Goal: Task Accomplishment & Management: Manage account settings

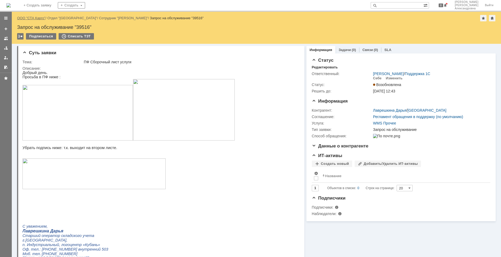
click at [43, 16] on link "ООО "СТА Карго"" at bounding box center [31, 18] width 28 height 4
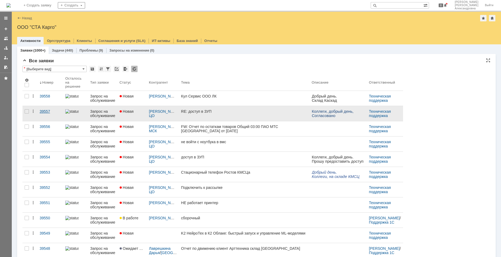
click at [44, 116] on link "39557" at bounding box center [50, 113] width 26 height 15
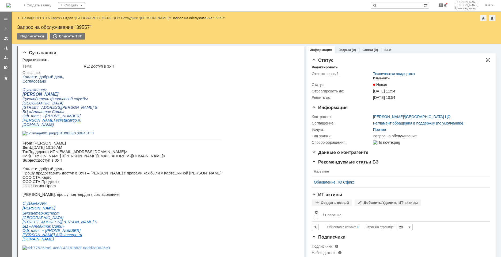
click at [373, 77] on div "Изменить" at bounding box center [381, 78] width 17 height 4
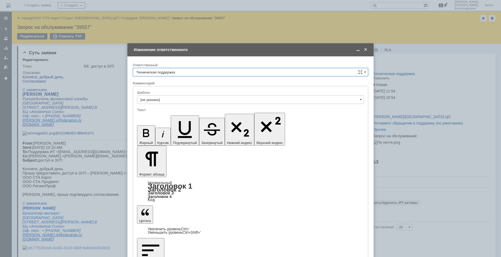
click at [187, 74] on input "Техническая поддержка" at bounding box center [250, 72] width 235 height 9
click at [172, 99] on span "[PERSON_NAME]" at bounding box center [250, 100] width 228 height 4
type input "[PERSON_NAME]"
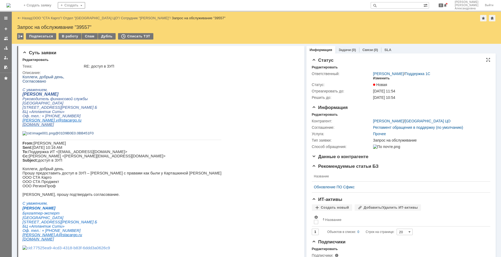
click at [382, 79] on div "Изменить" at bounding box center [381, 78] width 17 height 4
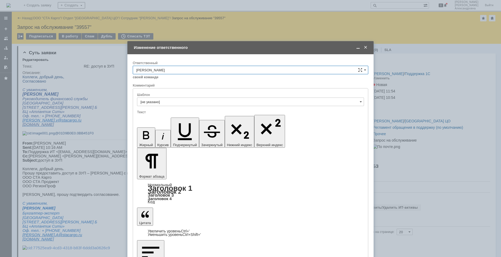
click at [367, 48] on span at bounding box center [365, 47] width 5 height 5
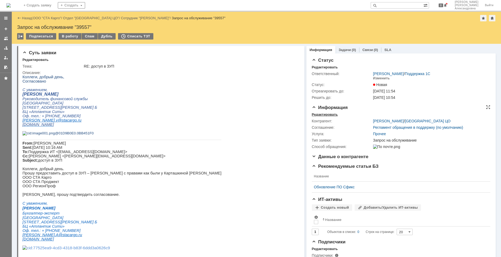
click at [331, 115] on div "Редактировать" at bounding box center [325, 115] width 26 height 4
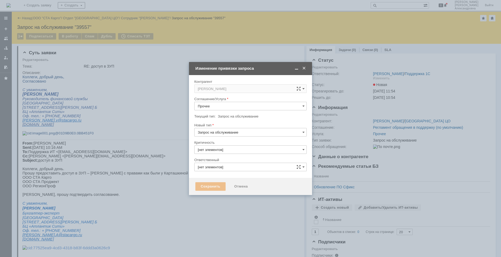
type input "3. Низкая"
type input "[PERSON_NAME]"
type input "[не указано]"
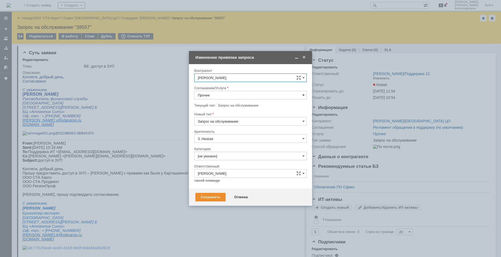
click at [302, 96] on span at bounding box center [303, 95] width 2 height 4
click at [246, 125] on div "1C:Зарплата и Управление Персоналом" at bounding box center [250, 123] width 112 height 9
type input "1C:Зарплата и Управление Персоналом"
click at [232, 156] on input "[не указано]" at bounding box center [250, 156] width 112 height 9
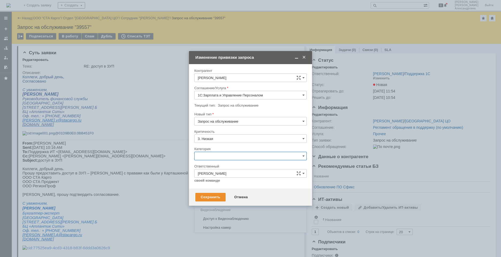
click at [212, 184] on span "Изменение" at bounding box center [250, 184] width 105 height 4
type input "Изменение"
click at [208, 196] on div "Сохранить" at bounding box center [210, 197] width 30 height 9
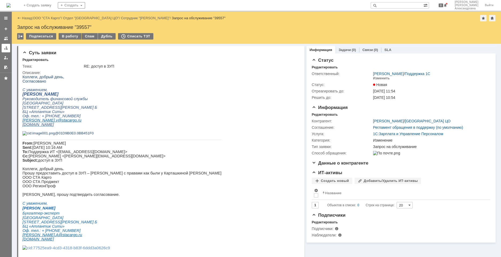
click at [7, 47] on div at bounding box center [6, 48] width 4 height 4
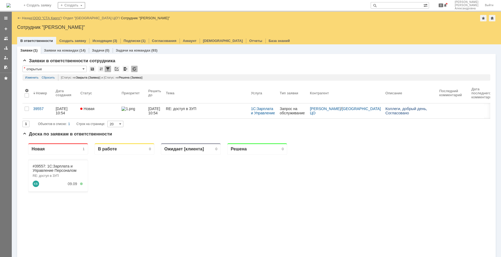
click at [58, 17] on link "ООО "СТА Карго"" at bounding box center [47, 18] width 28 height 4
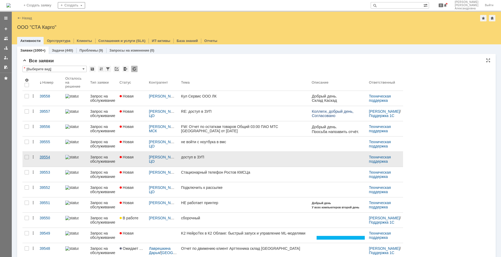
click at [58, 160] on link "39554" at bounding box center [50, 159] width 26 height 15
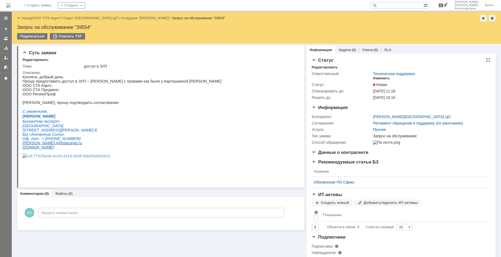
click at [377, 78] on div "Изменить" at bounding box center [381, 78] width 17 height 4
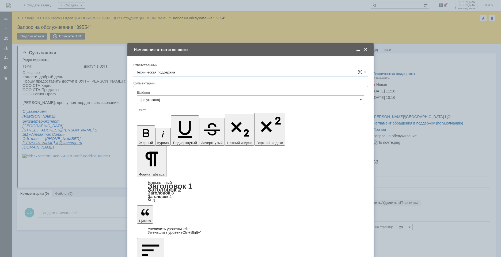
click at [189, 72] on input "Техническая поддержка" at bounding box center [250, 72] width 235 height 9
click at [162, 99] on span "[PERSON_NAME]" at bounding box center [250, 100] width 228 height 4
type input "[PERSON_NAME]"
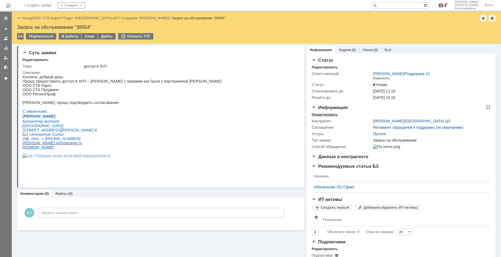
click at [331, 113] on div "Редактировать" at bounding box center [325, 115] width 26 height 4
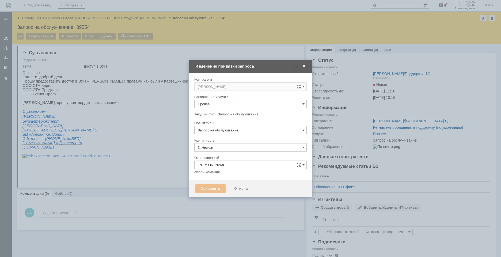
type input "[не указано]"
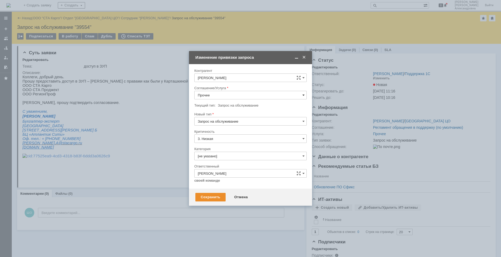
click at [303, 97] on span at bounding box center [303, 95] width 2 height 4
click at [223, 121] on span "1C:Зарплата и Управление Персоналом" at bounding box center [250, 123] width 105 height 4
type input "1C:Зарплата и Управление Персоналом"
click at [219, 157] on input "[не указано]" at bounding box center [250, 156] width 112 height 9
click at [224, 185] on span "Изменение" at bounding box center [250, 184] width 105 height 4
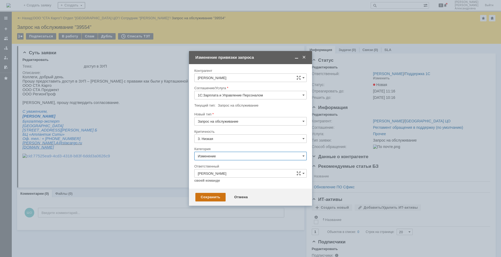
type input "Изменение"
click at [215, 195] on div "Сохранить" at bounding box center [210, 197] width 30 height 9
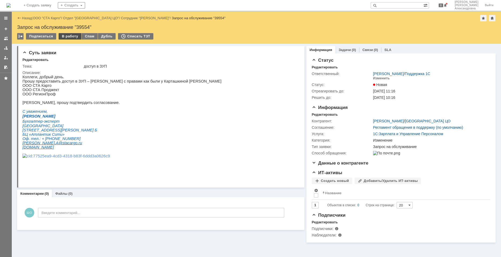
click at [67, 38] on div "В работу" at bounding box center [70, 36] width 23 height 6
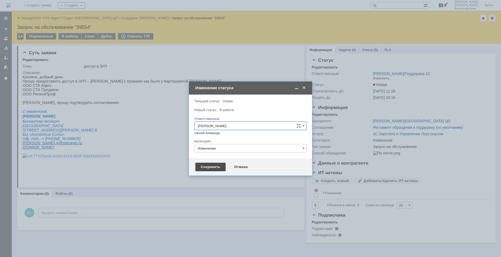
click at [218, 166] on div "Сохранить" at bounding box center [210, 167] width 30 height 9
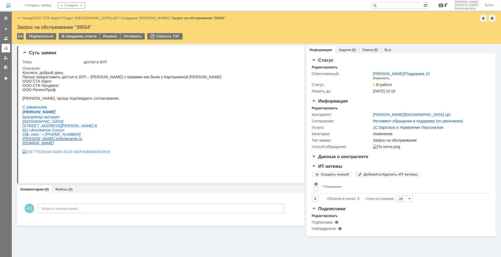
click at [6, 47] on div at bounding box center [6, 48] width 4 height 4
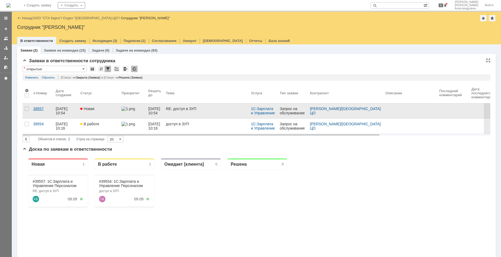
click at [48, 112] on link "39557" at bounding box center [42, 111] width 22 height 15
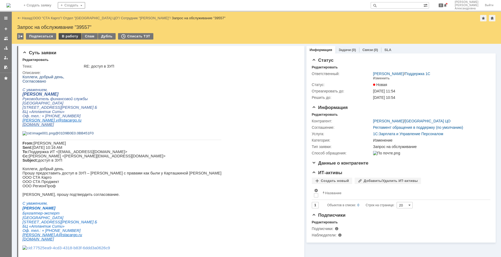
click at [67, 36] on div "В работу" at bounding box center [70, 36] width 23 height 6
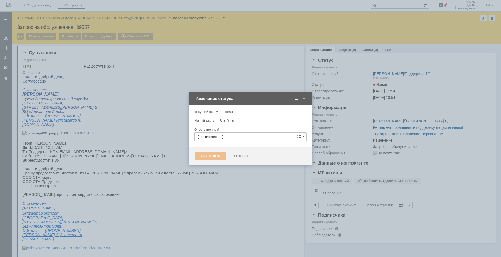
type input "[PERSON_NAME]"
type input "Изменение"
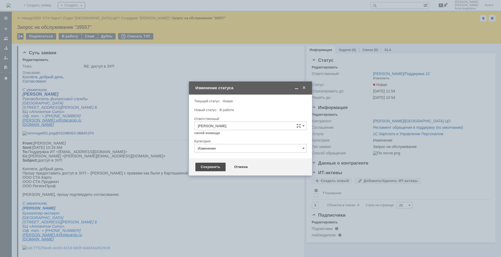
click at [217, 165] on div "Сохранить" at bounding box center [210, 167] width 30 height 9
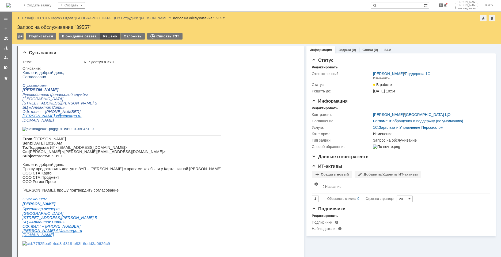
click at [105, 35] on div "Решено" at bounding box center [110, 36] width 20 height 6
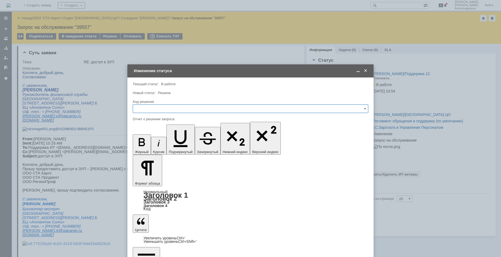
click at [170, 106] on input "text" at bounding box center [250, 109] width 235 height 9
click at [147, 179] on span "Решено" at bounding box center [250, 180] width 228 height 4
type input "Решено"
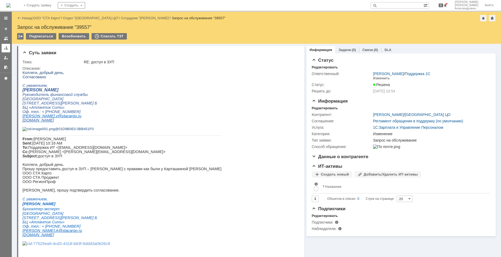
click at [4, 51] on link at bounding box center [6, 48] width 9 height 9
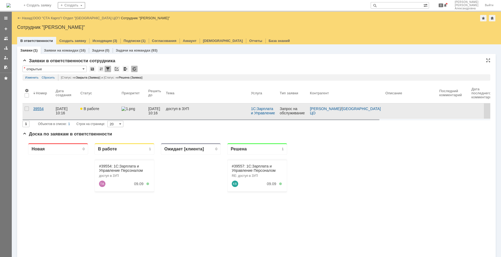
click at [49, 111] on link "39554" at bounding box center [42, 111] width 22 height 15
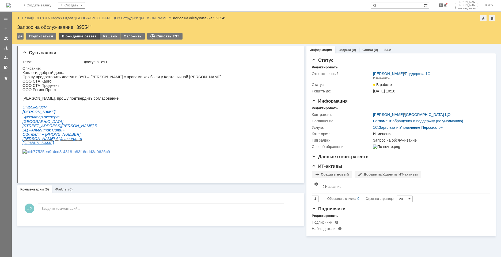
click at [83, 37] on div "В ожидание ответа" at bounding box center [79, 36] width 41 height 6
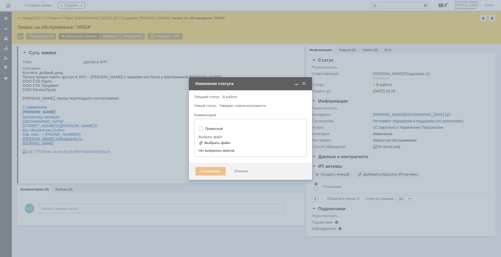
type input "[не указано]"
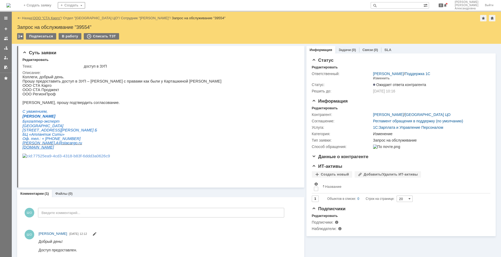
click at [59, 18] on link "ООО "СТА Карго"" at bounding box center [47, 18] width 28 height 4
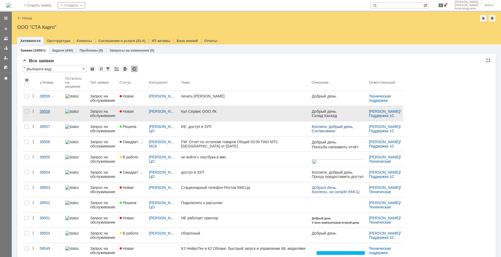
click at [47, 114] on link "39558" at bounding box center [50, 113] width 26 height 15
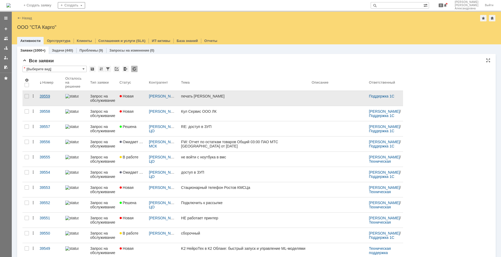
click at [43, 101] on link "39559" at bounding box center [50, 98] width 26 height 15
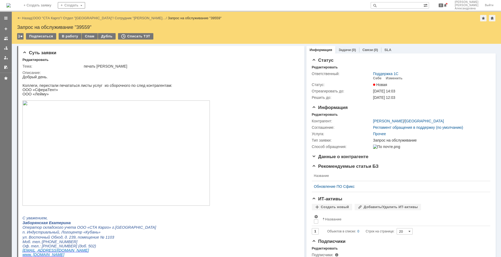
click at [21, 17] on div "Назад" at bounding box center [24, 18] width 15 height 4
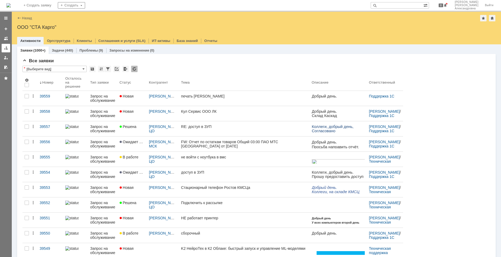
click at [6, 46] on div at bounding box center [6, 48] width 4 height 4
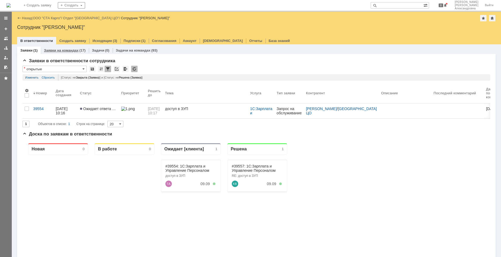
click at [68, 49] on link "Заявки на командах" at bounding box center [61, 50] width 35 height 4
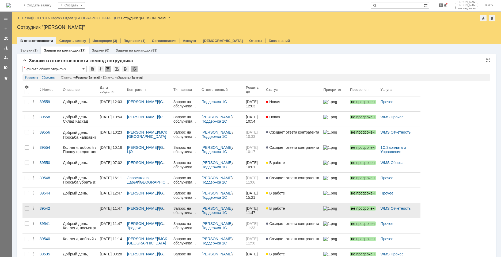
click at [51, 215] on link "39542" at bounding box center [48, 210] width 23 height 15
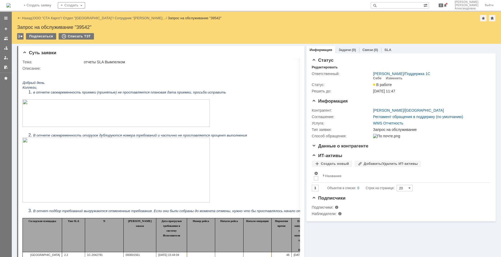
click at [77, 117] on img at bounding box center [115, 114] width 187 height 28
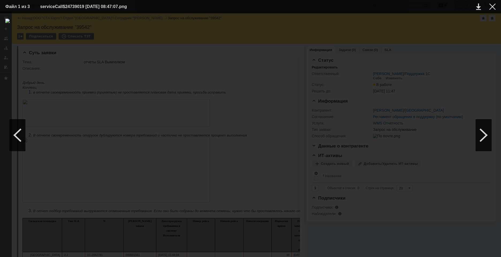
click at [109, 183] on div at bounding box center [250, 135] width 490 height 233
click at [492, 7] on div at bounding box center [492, 6] width 6 height 6
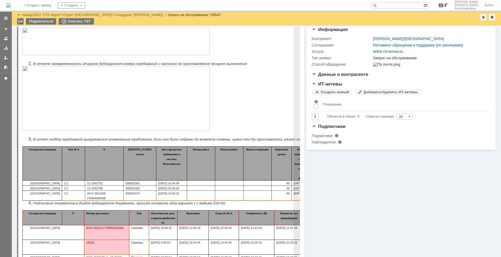
click at [111, 78] on img at bounding box center [115, 98] width 187 height 65
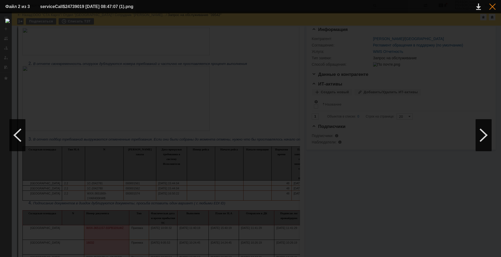
click at [493, 5] on div at bounding box center [492, 6] width 6 height 6
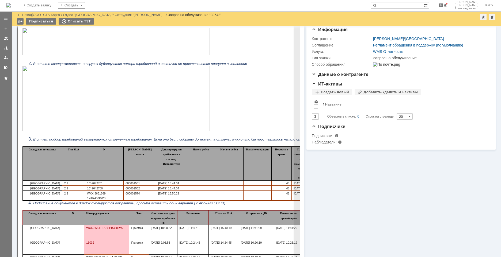
click at [167, 82] on img at bounding box center [115, 98] width 187 height 65
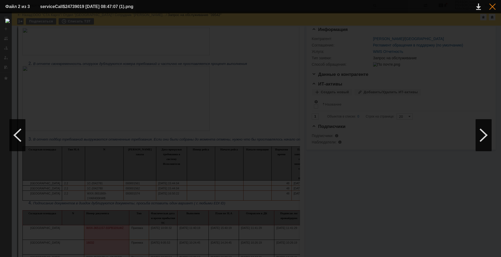
click at [493, 6] on div at bounding box center [492, 6] width 6 height 6
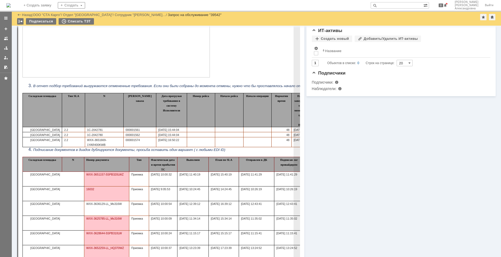
click at [238, 114] on td "Начало рейса" at bounding box center [229, 110] width 28 height 34
click at [265, 84] on span "В отчет подбор требований выгружаются отмененные требования. Если они были собр…" at bounding box center [200, 86] width 334 height 4
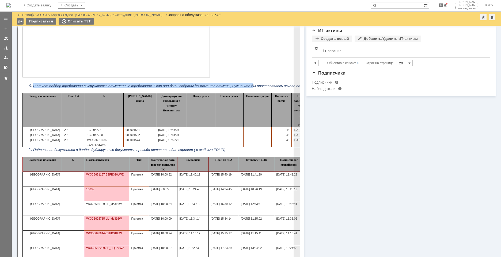
drag, startPoint x: 266, startPoint y: 85, endPoint x: 354, endPoint y: 82, distance: 87.5
click at [354, 82] on div "Добрый день. Коллеги, в отчете своевременность приемки (принятые) не проставляе…" at bounding box center [239, 212] width 434 height 534
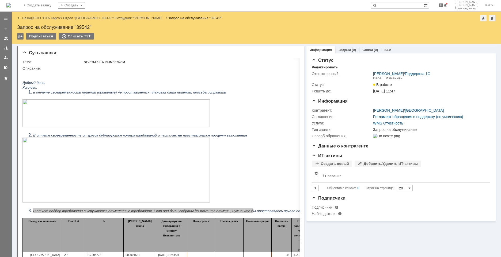
click at [11, 5] on img at bounding box center [8, 5] width 4 height 4
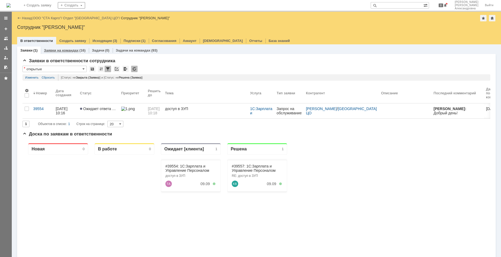
click at [59, 53] on div "Заявки на командах (16)" at bounding box center [65, 51] width 48 height 8
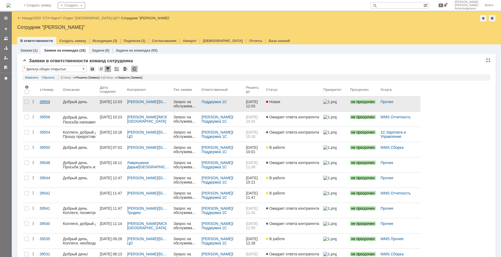
click at [52, 108] on link "39559" at bounding box center [48, 104] width 23 height 15
